Goal: Information Seeking & Learning: Understand process/instructions

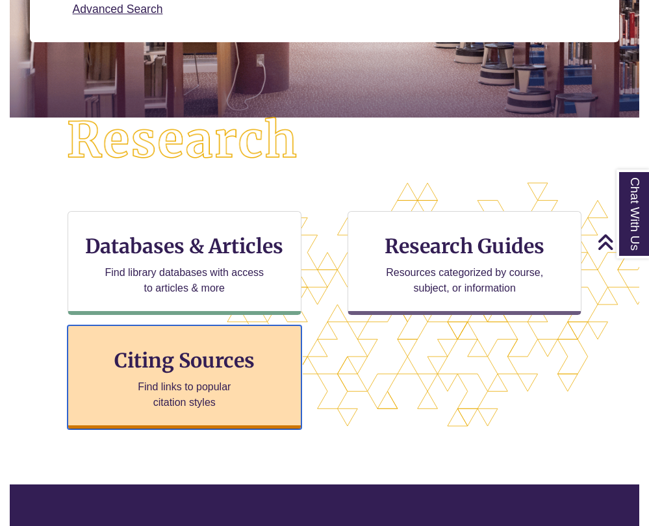
click at [253, 369] on h3 "Citing Sources" at bounding box center [184, 360] width 158 height 25
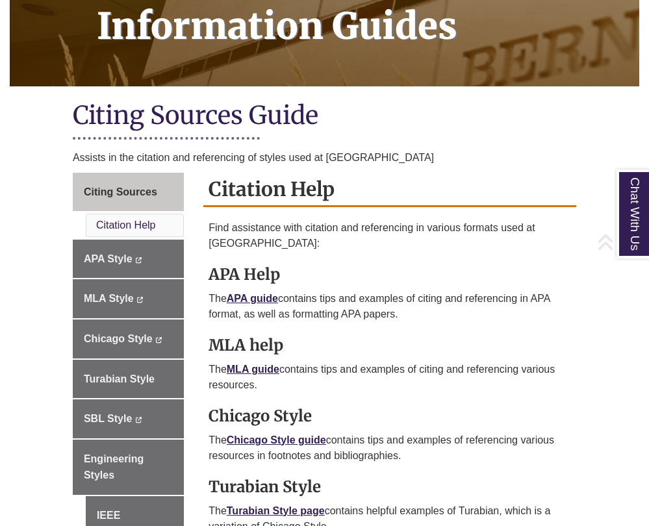
scroll to position [216, 0]
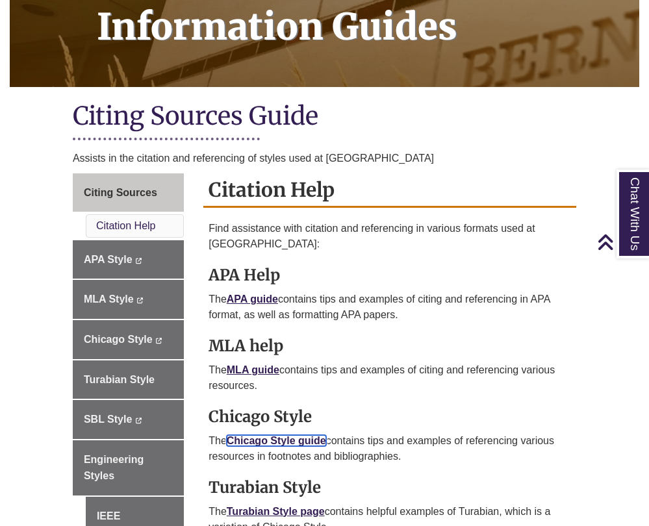
click at [255, 435] on link "Chicago Style guide" at bounding box center [276, 440] width 99 height 11
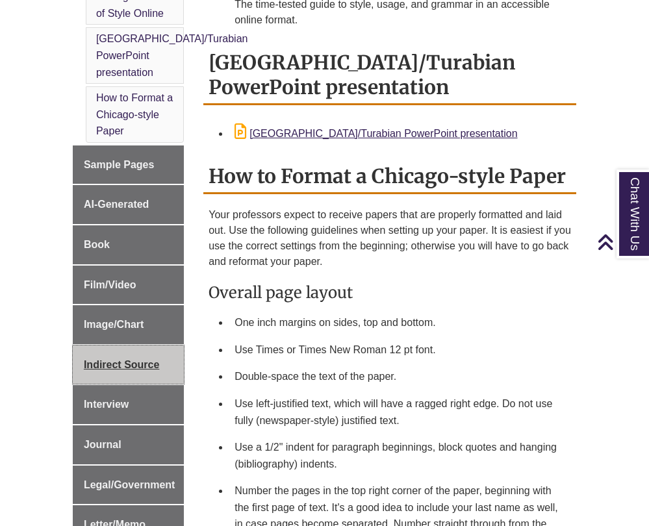
scroll to position [452, 0]
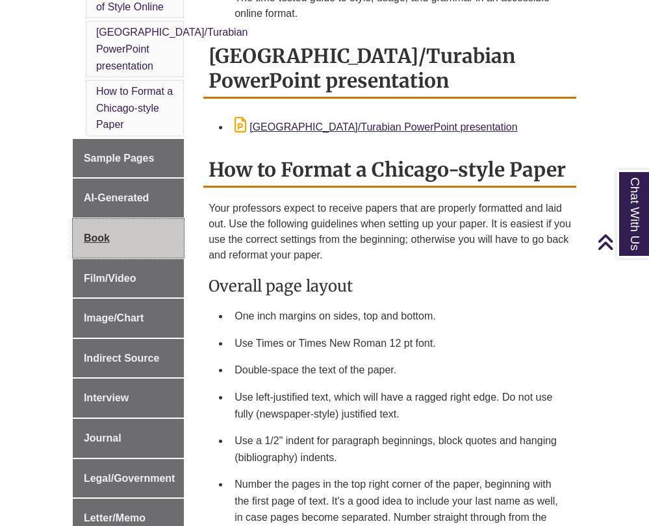
click at [128, 236] on link "Book" at bounding box center [128, 238] width 111 height 39
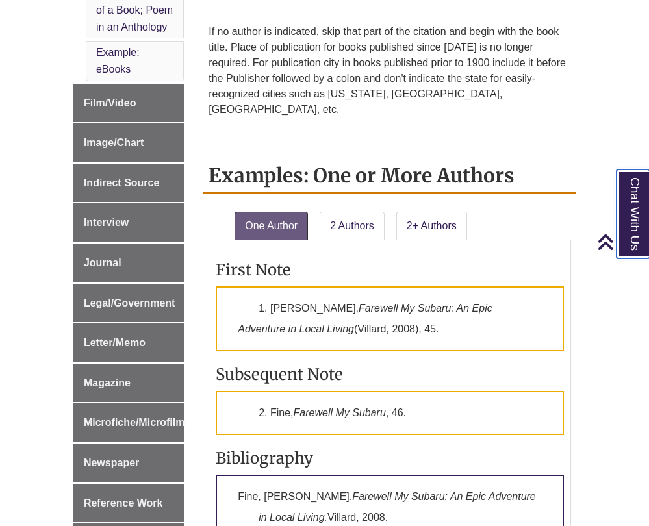
scroll to position [734, 0]
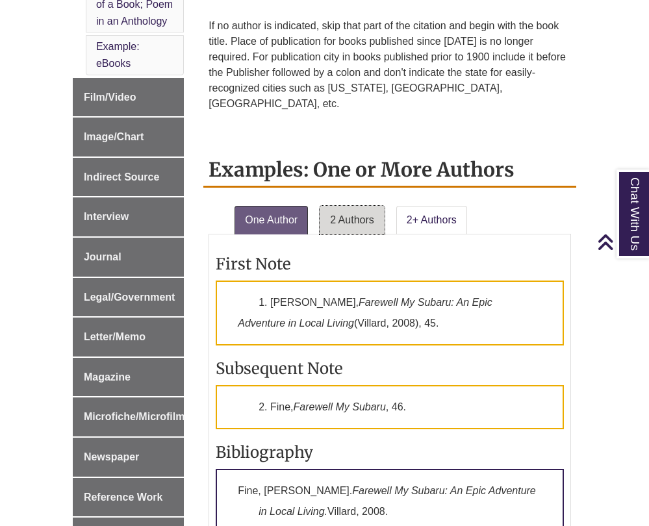
click at [375, 206] on link "2 Authors" at bounding box center [351, 220] width 65 height 29
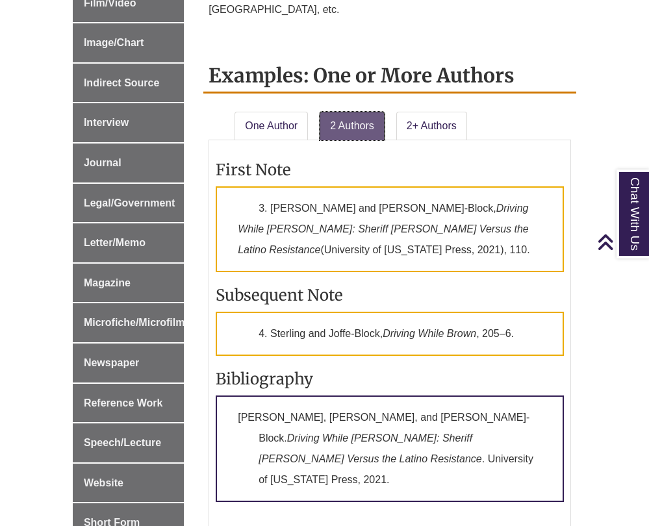
scroll to position [846, 0]
